Goal: Find specific page/section: Find specific page/section

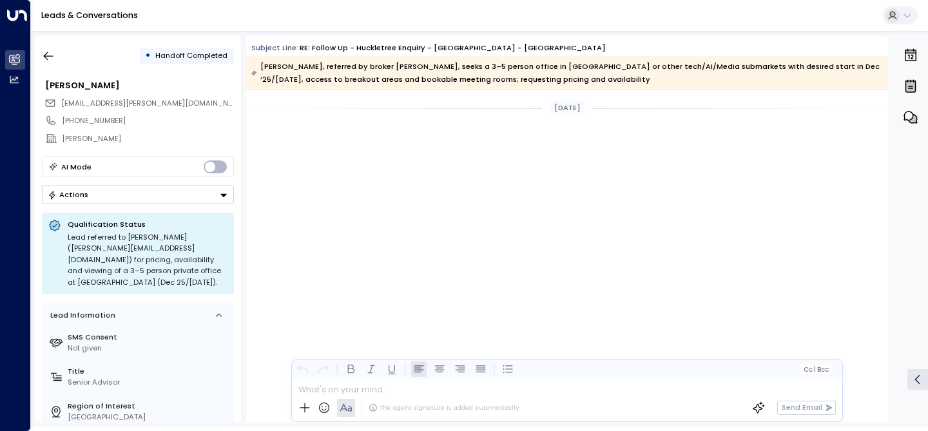
scroll to position [1235, 0]
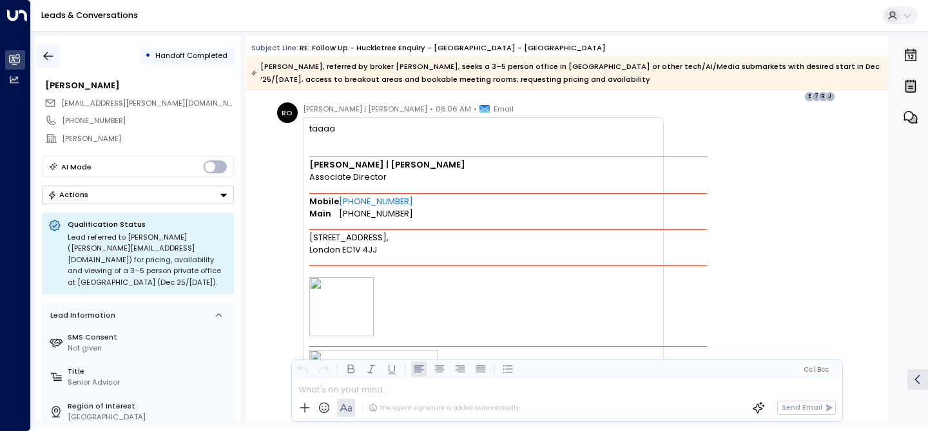
click at [44, 48] on button "button" at bounding box center [48, 55] width 23 height 23
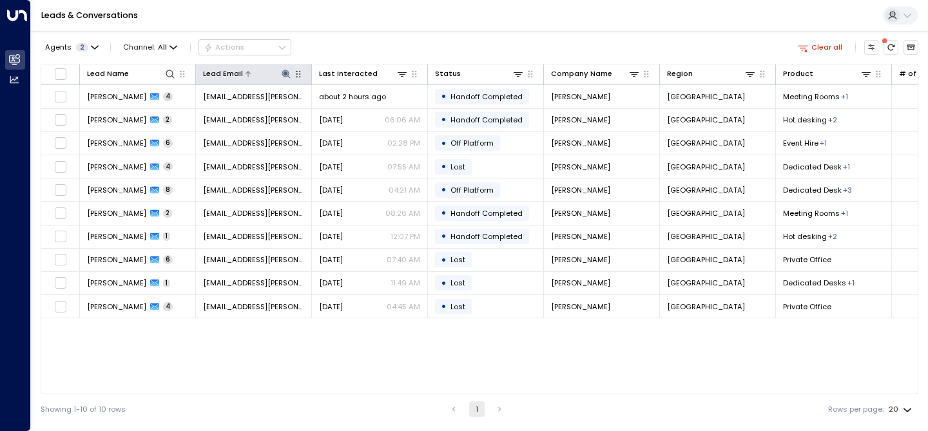
click at [290, 75] on icon at bounding box center [286, 74] width 10 height 10
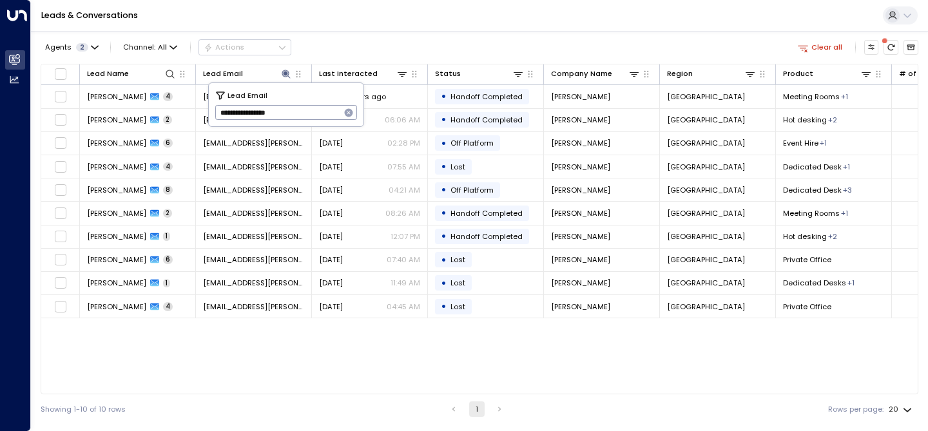
click at [350, 112] on icon "button" at bounding box center [349, 113] width 8 height 8
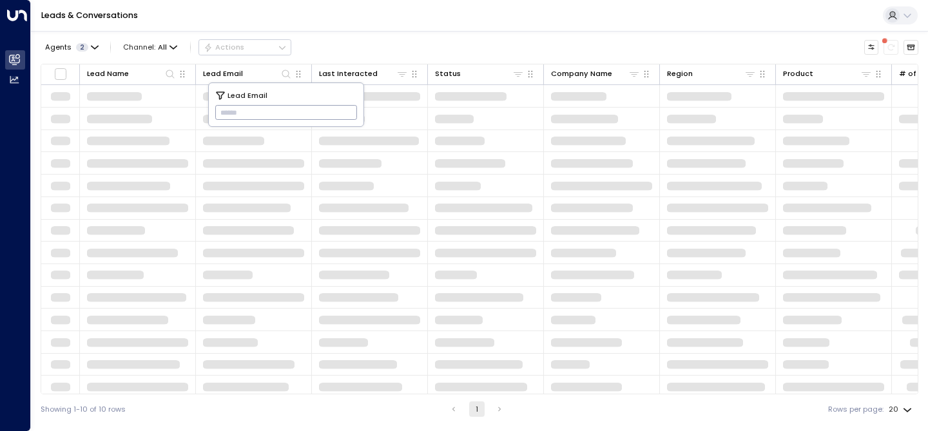
click at [345, 37] on div "Agents 2 Channel: All Actions" at bounding box center [479, 47] width 877 height 23
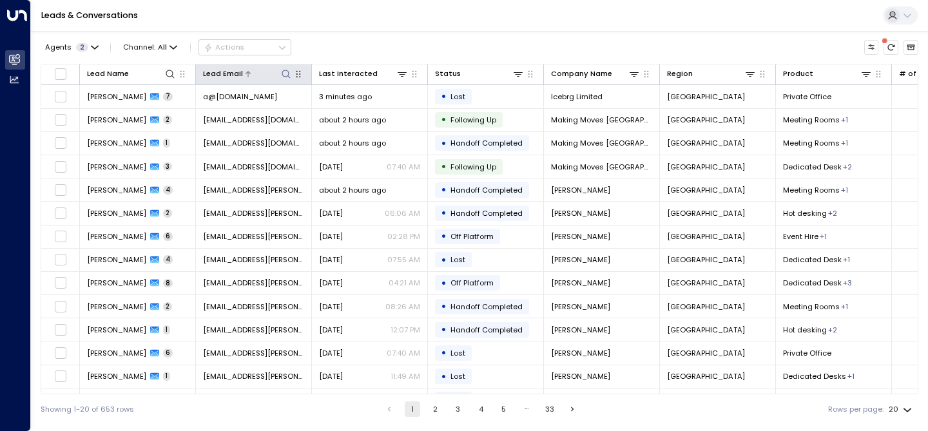
click at [240, 75] on div "Lead Email" at bounding box center [223, 74] width 40 height 12
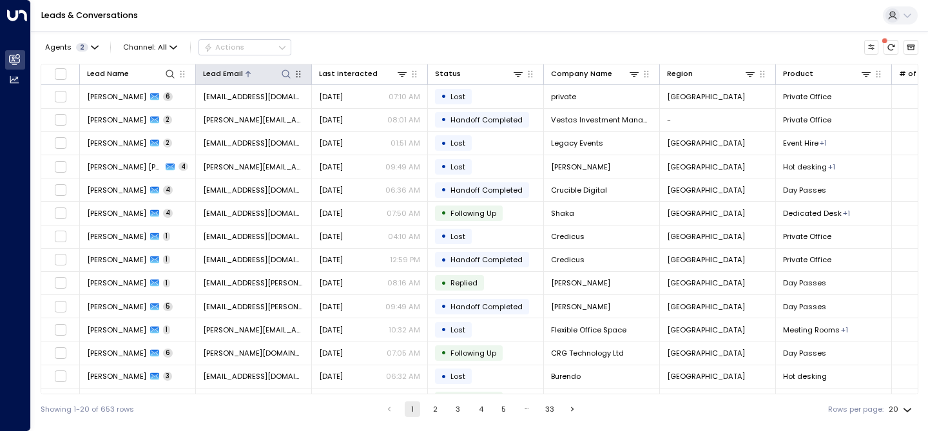
click at [251, 76] on div at bounding box center [267, 74] width 49 height 12
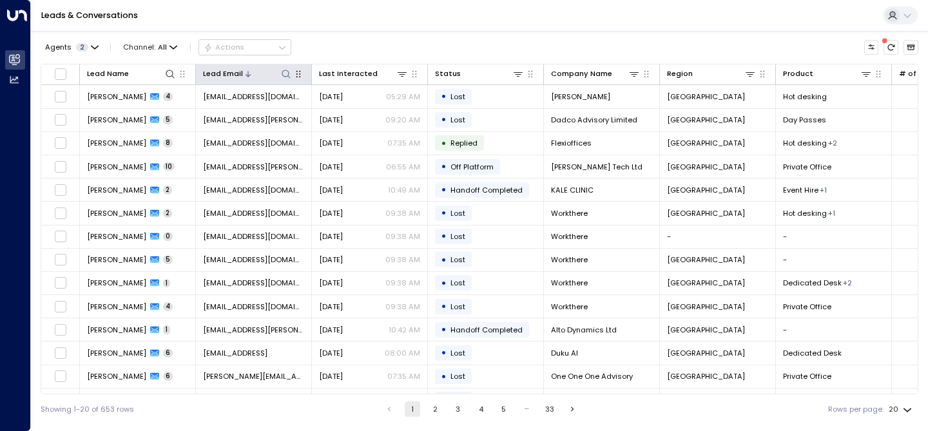
click at [248, 72] on icon at bounding box center [248, 74] width 8 height 8
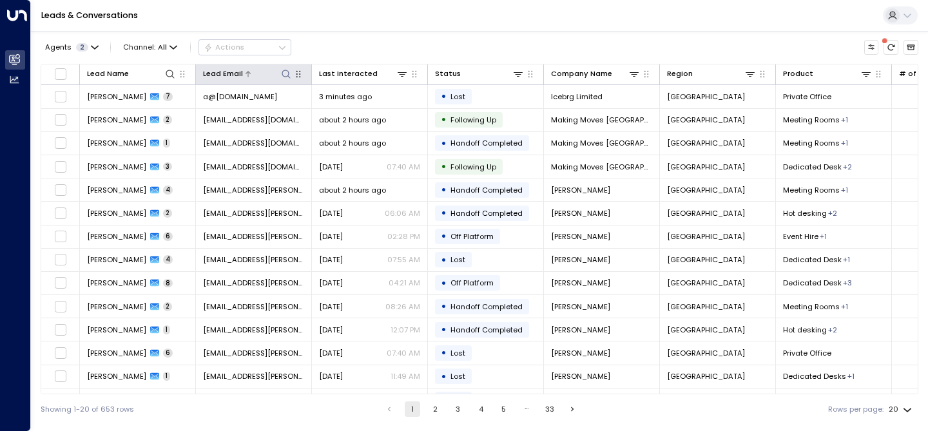
click at [289, 76] on icon at bounding box center [286, 74] width 10 height 10
click at [239, 113] on input "text" at bounding box center [286, 112] width 142 height 21
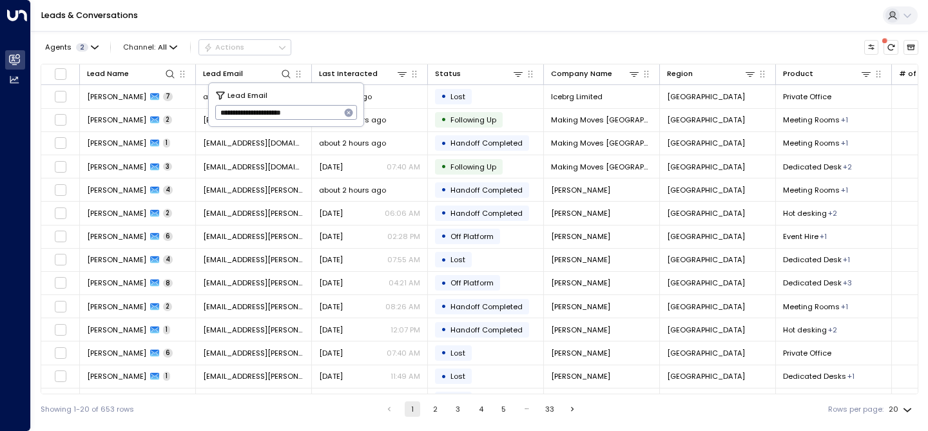
type input "**********"
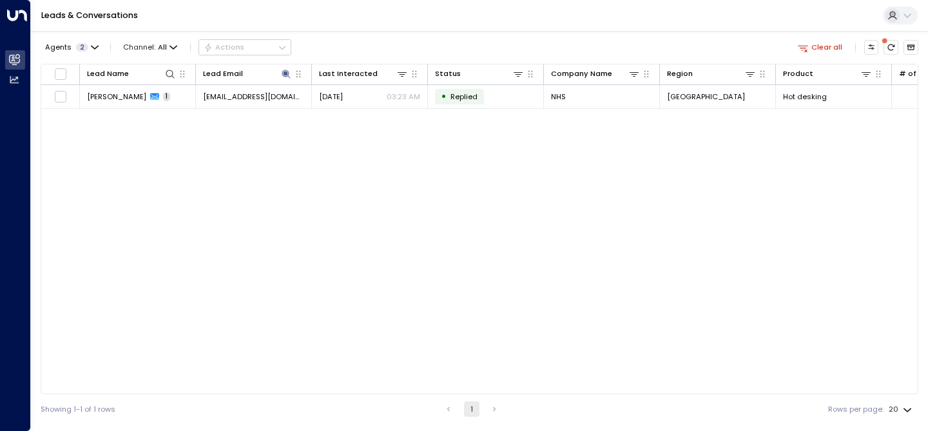
click at [381, 30] on div "Leads & Conversations" at bounding box center [479, 16] width 897 height 32
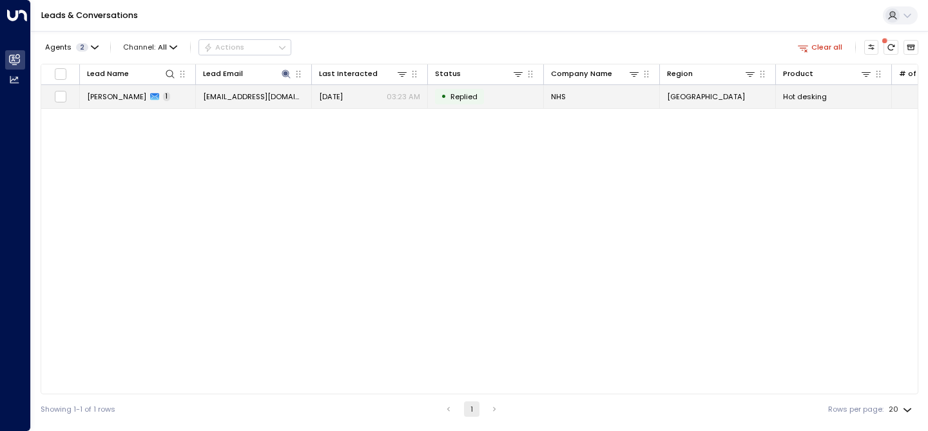
click at [135, 94] on span "[PERSON_NAME]" at bounding box center [116, 96] width 59 height 10
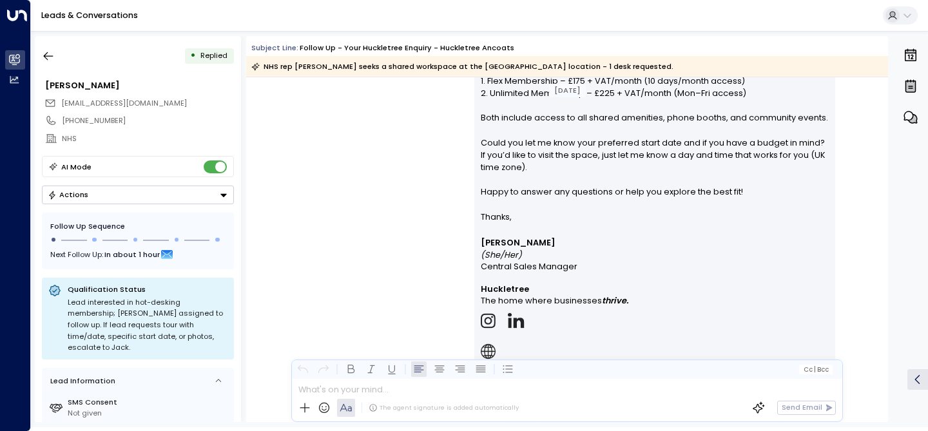
scroll to position [963, 0]
